Goal: Navigation & Orientation: Find specific page/section

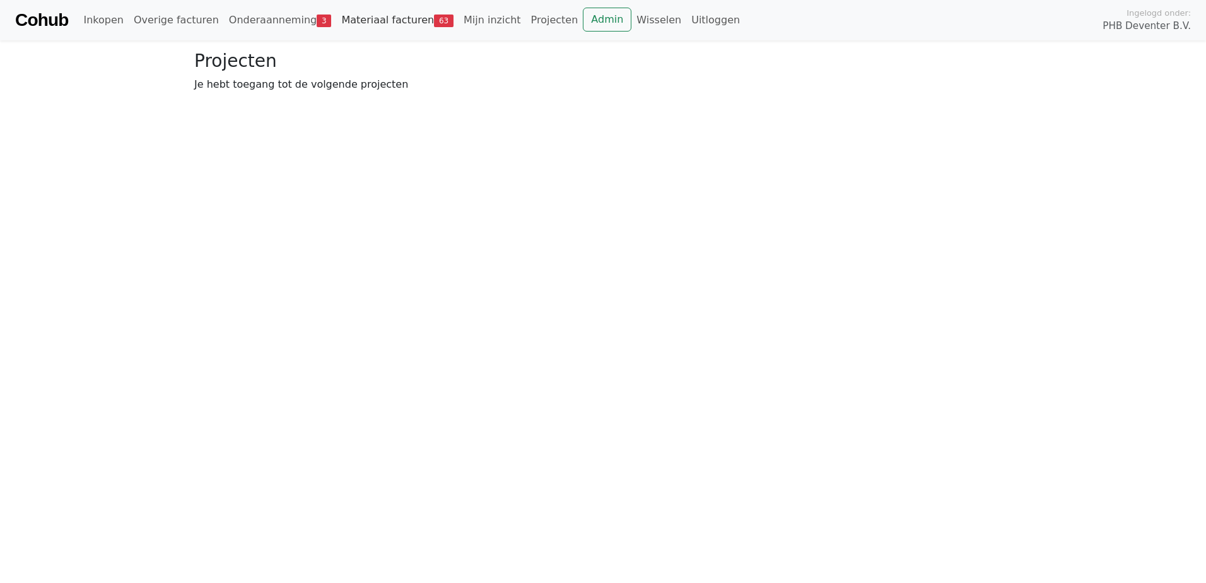
click at [381, 21] on link "Materiaal facturen 63" at bounding box center [397, 20] width 122 height 25
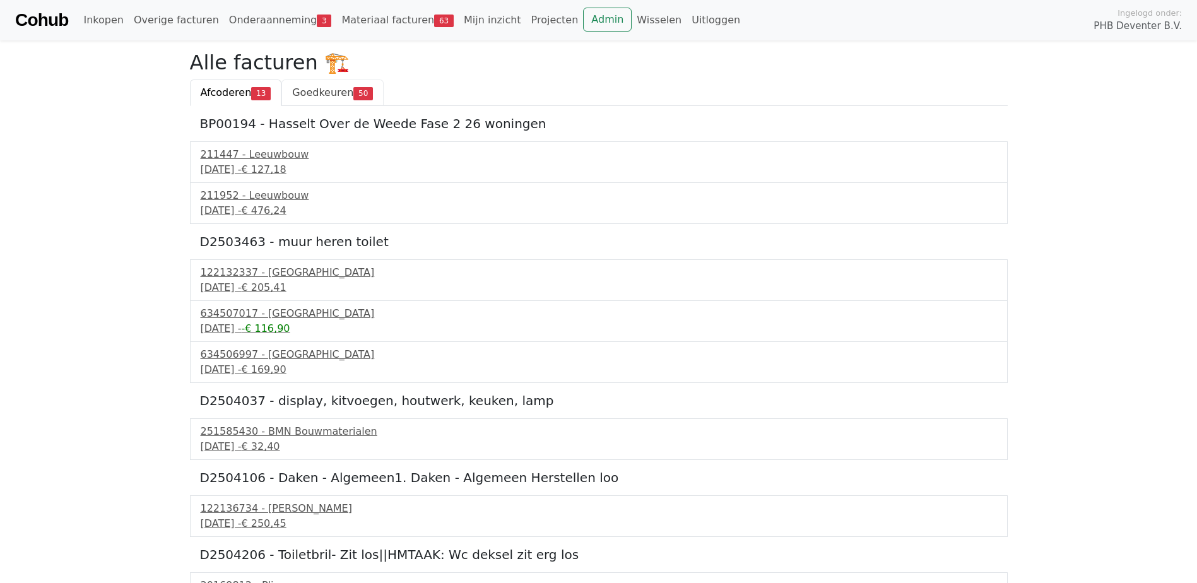
click at [332, 84] on link "Goedkeuren 50" at bounding box center [332, 92] width 102 height 26
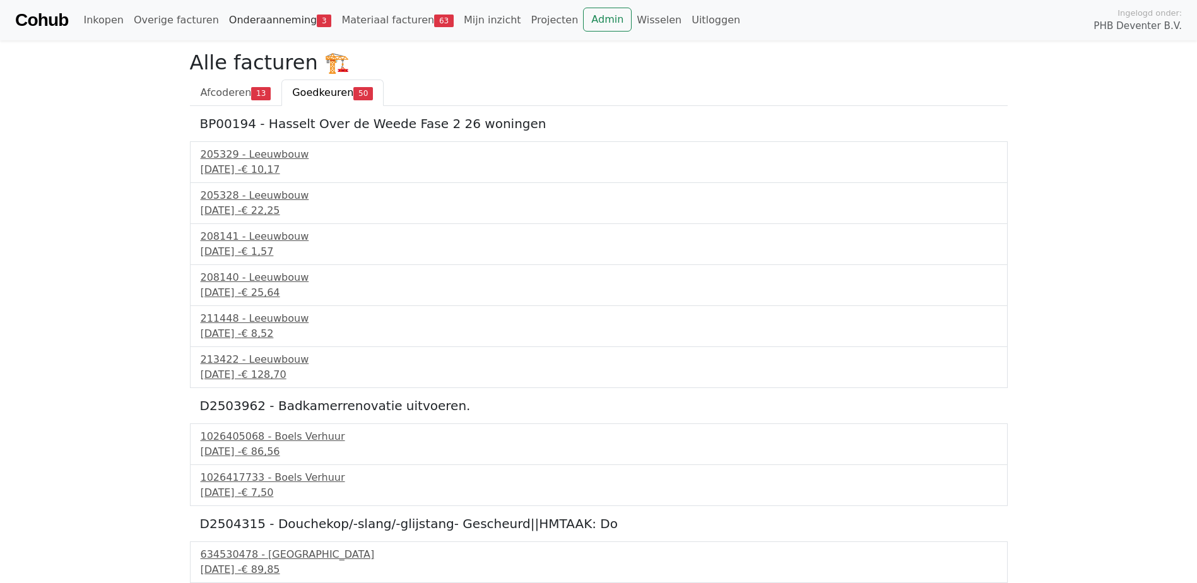
click at [268, 25] on link "Onderaanneming 3" at bounding box center [280, 20] width 113 height 25
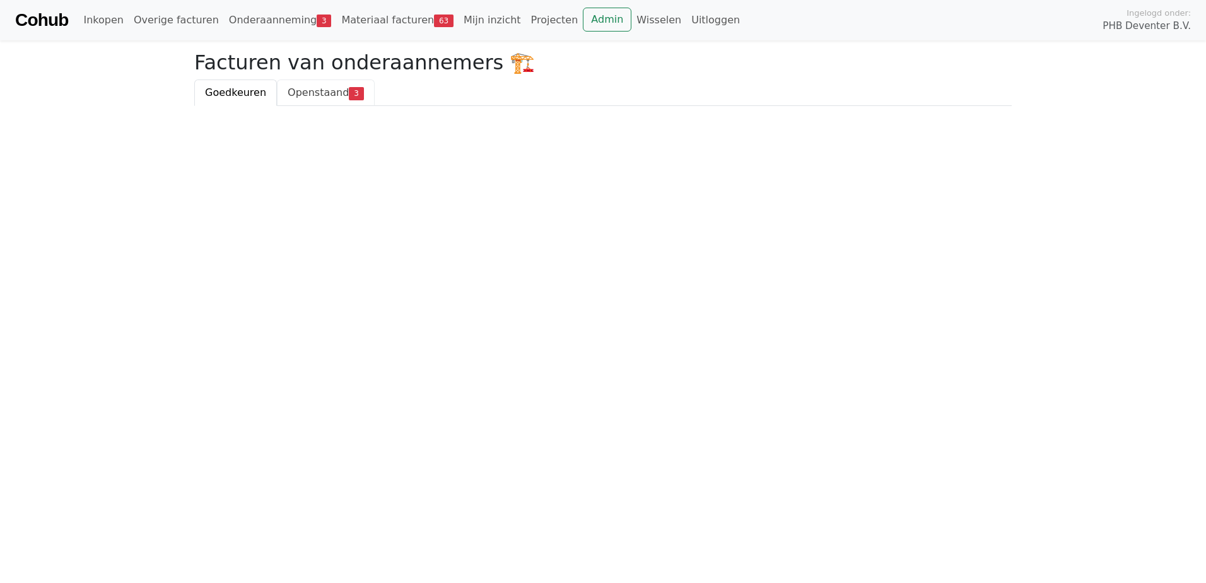
click at [304, 93] on span "Openstaand" at bounding box center [318, 92] width 61 height 12
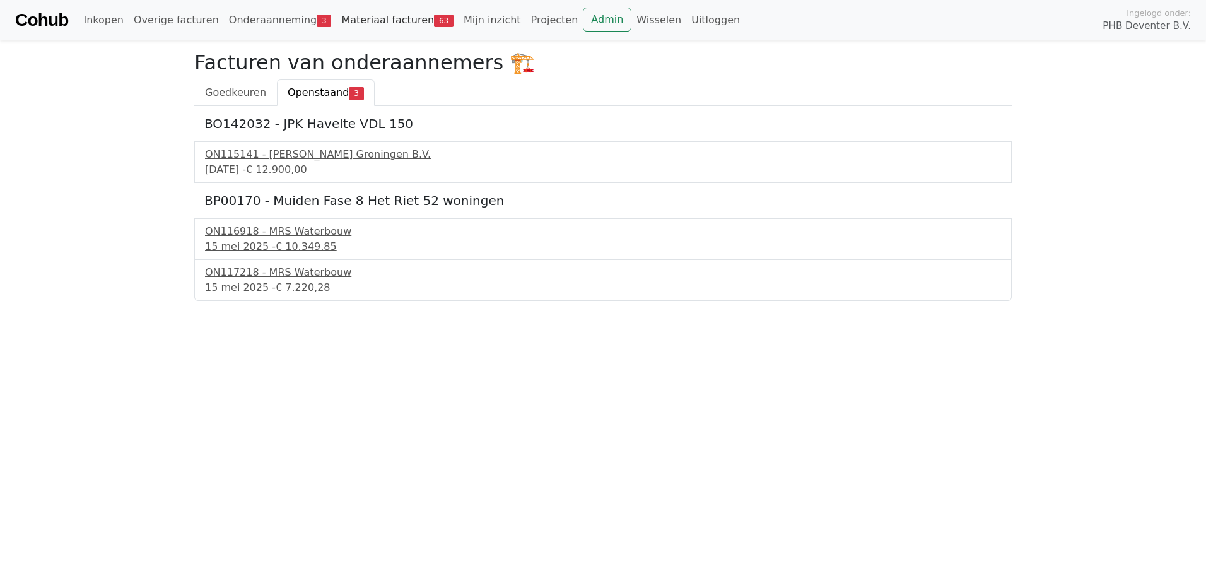
click at [348, 18] on link "Materiaal facturen 63" at bounding box center [397, 20] width 122 height 25
